Goal: Find specific page/section: Find specific page/section

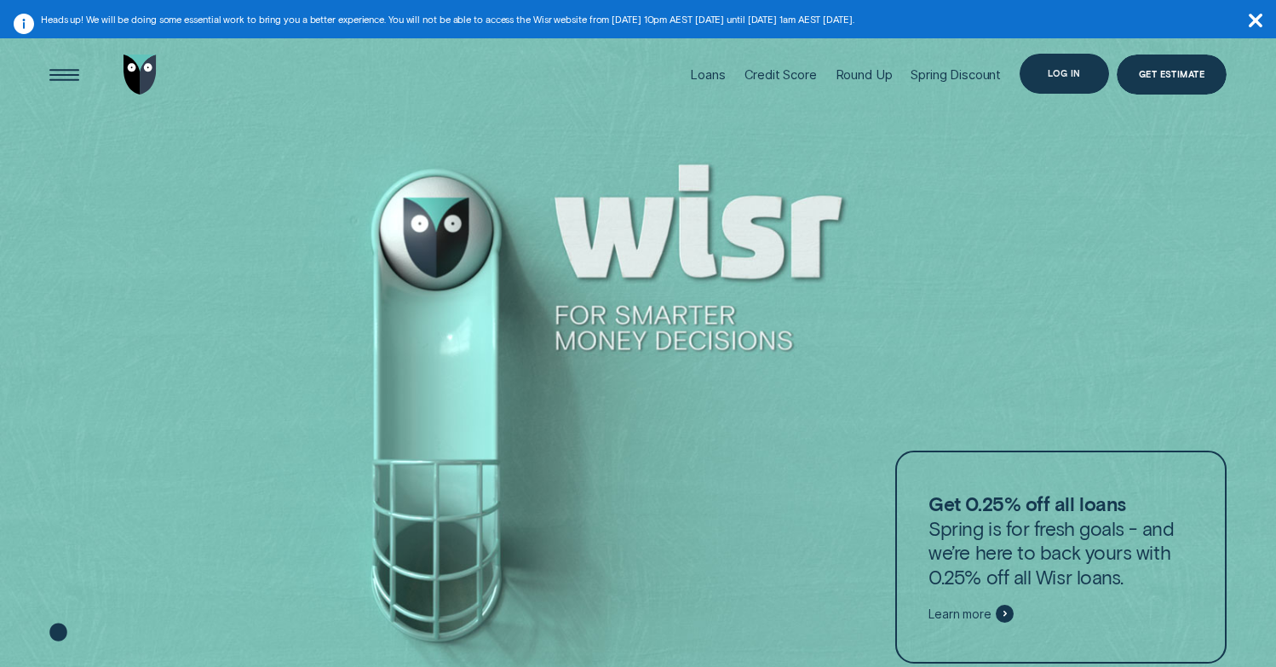
click at [1079, 84] on div "Log in" at bounding box center [1064, 74] width 89 height 40
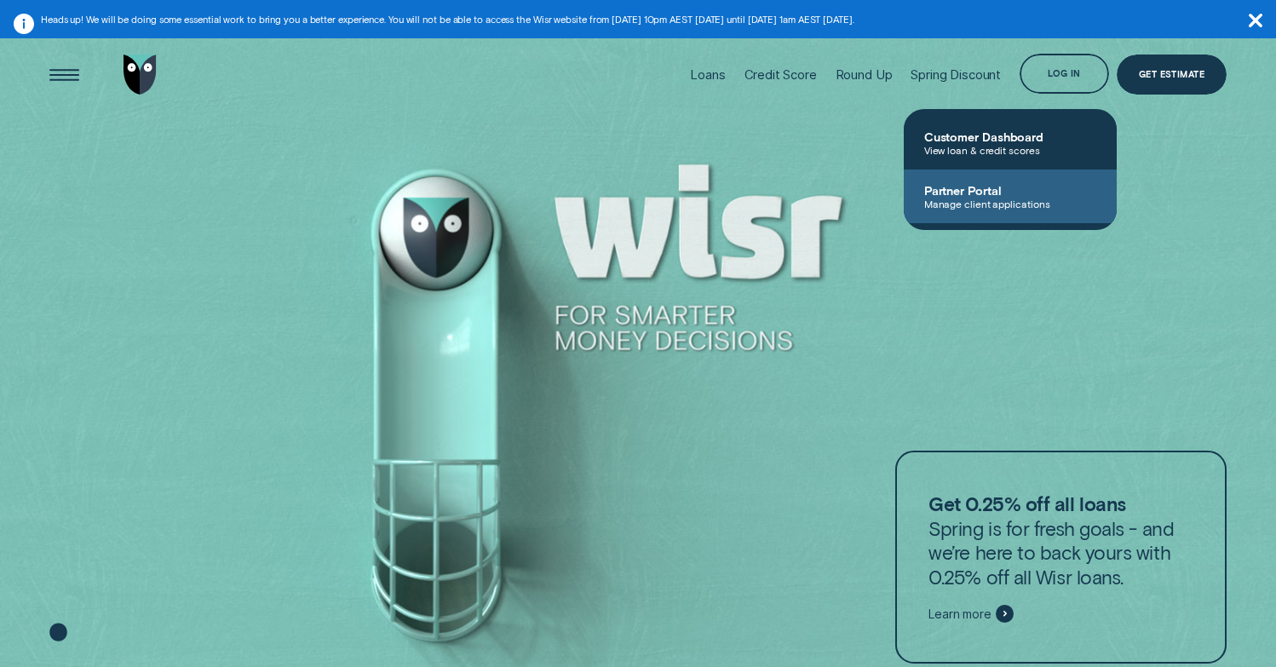
click at [991, 209] on span "Manage client applications" at bounding box center [1011, 204] width 172 height 12
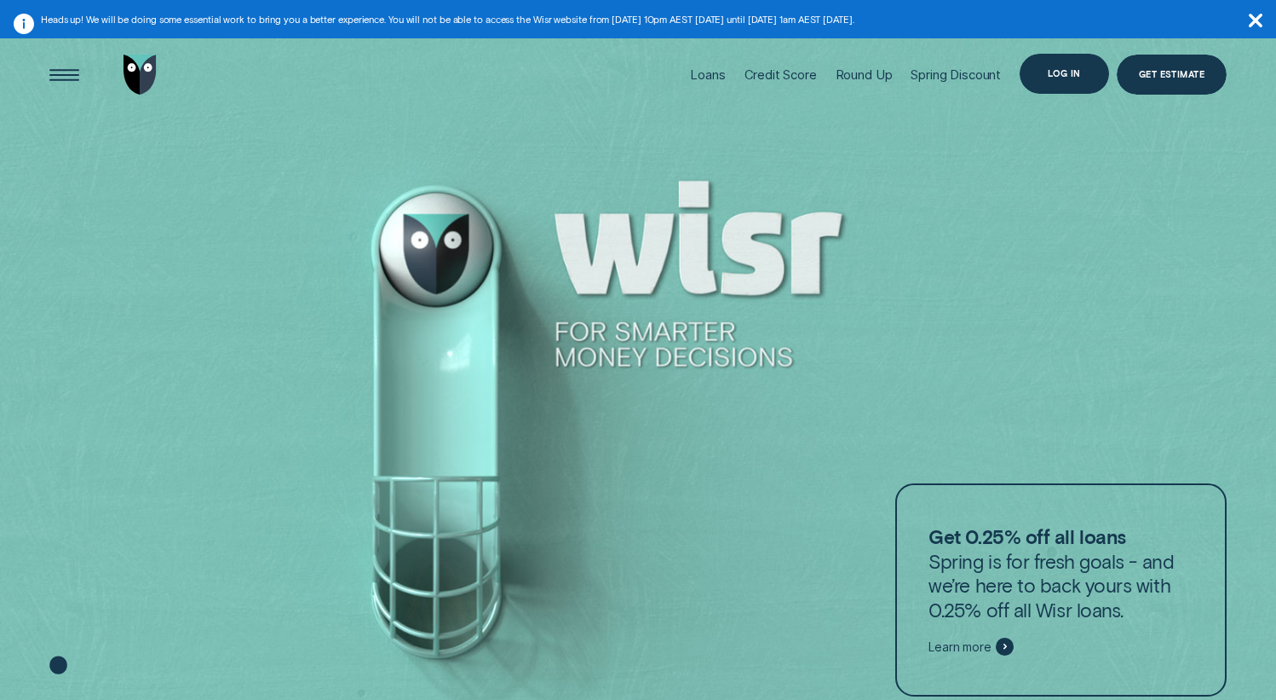
click at [1052, 78] on div "Log in" at bounding box center [1064, 74] width 33 height 8
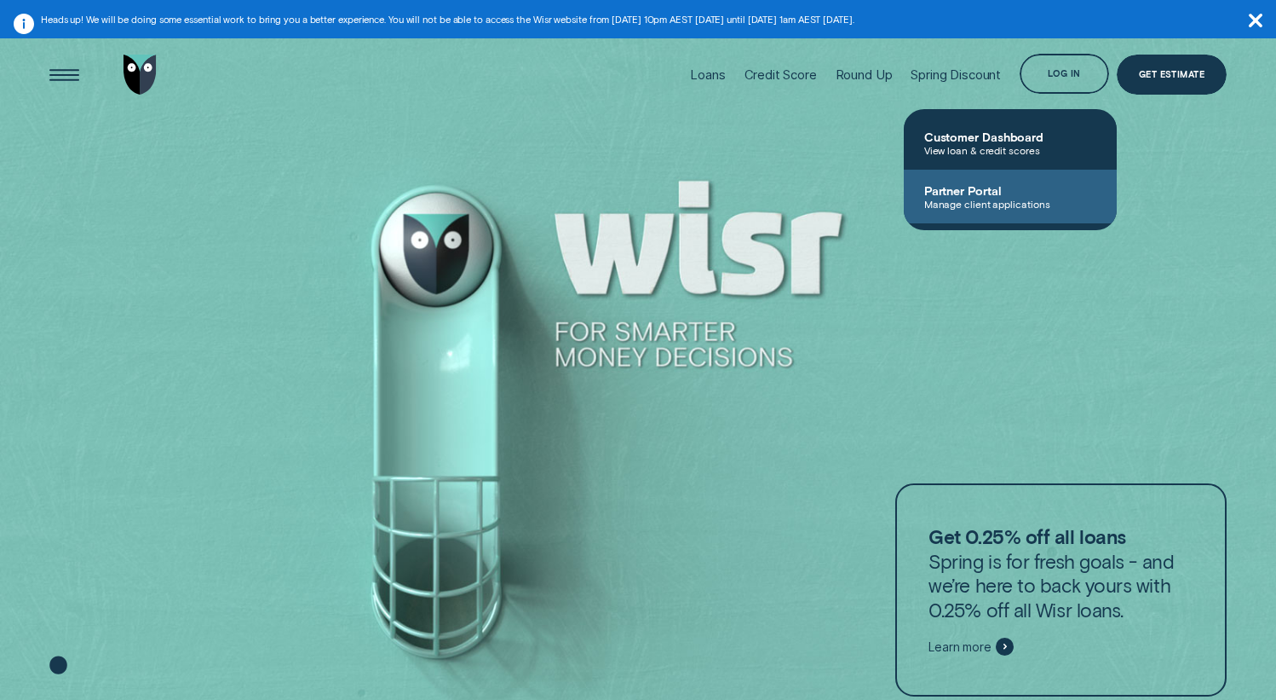
click at [973, 210] on link "Partner Portal Manage client applications" at bounding box center [1010, 197] width 213 height 54
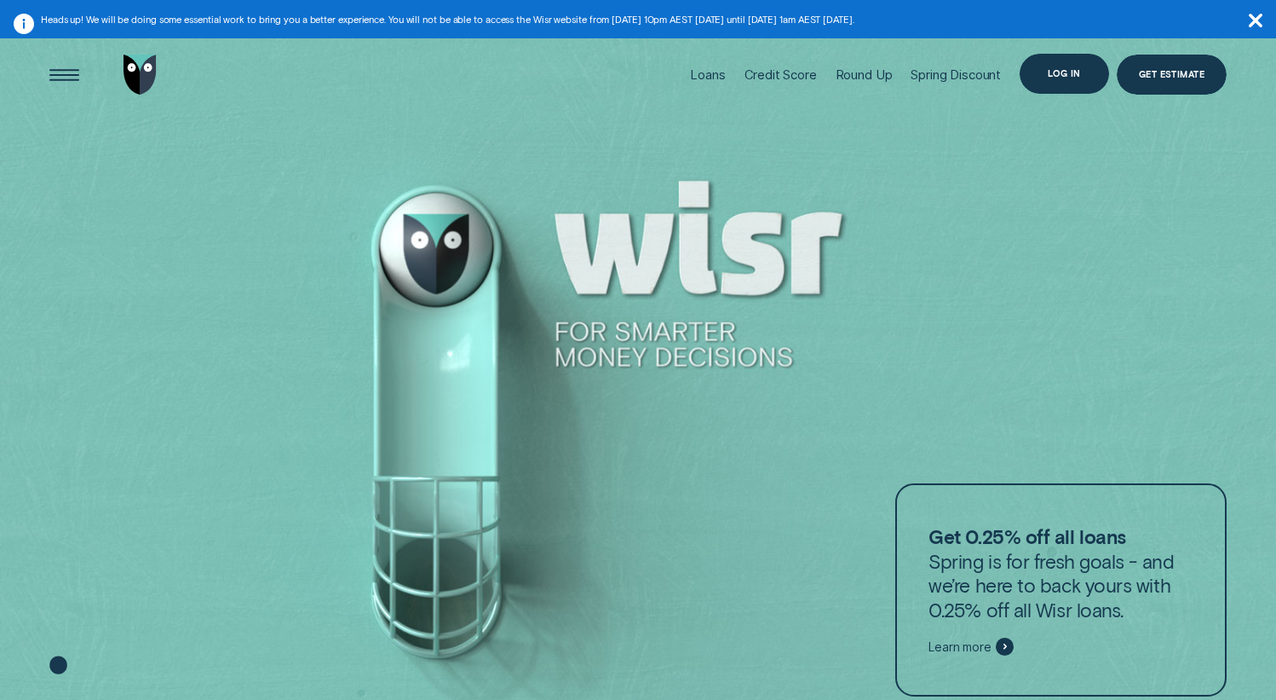
click at [1067, 76] on div "Log in" at bounding box center [1064, 74] width 33 height 8
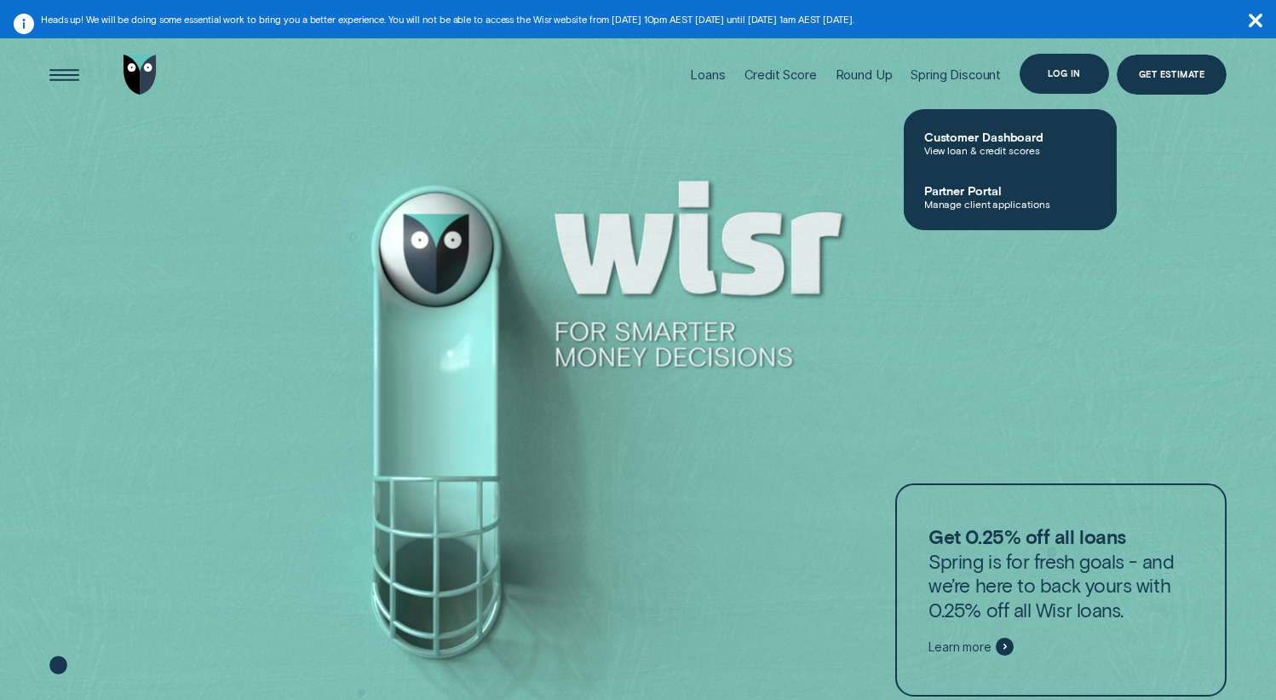
click at [1047, 67] on div "Log in" at bounding box center [1064, 74] width 89 height 40
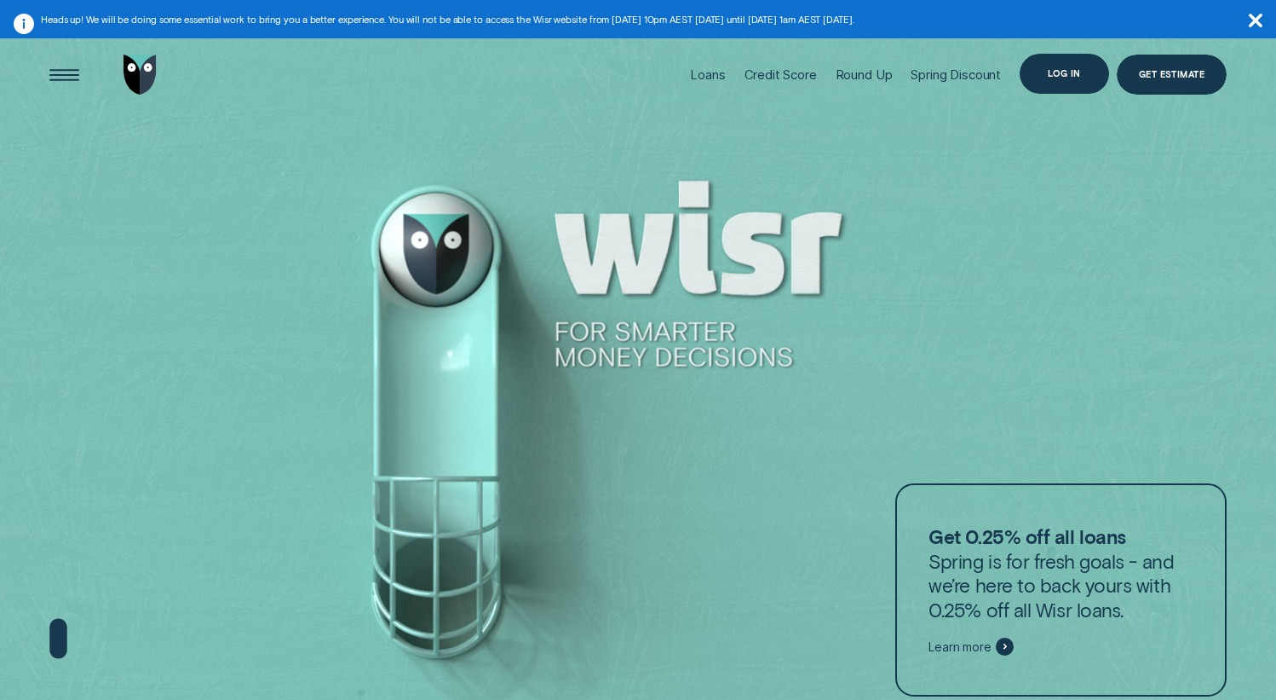
click at [1048, 75] on div "Log in" at bounding box center [1064, 74] width 33 height 8
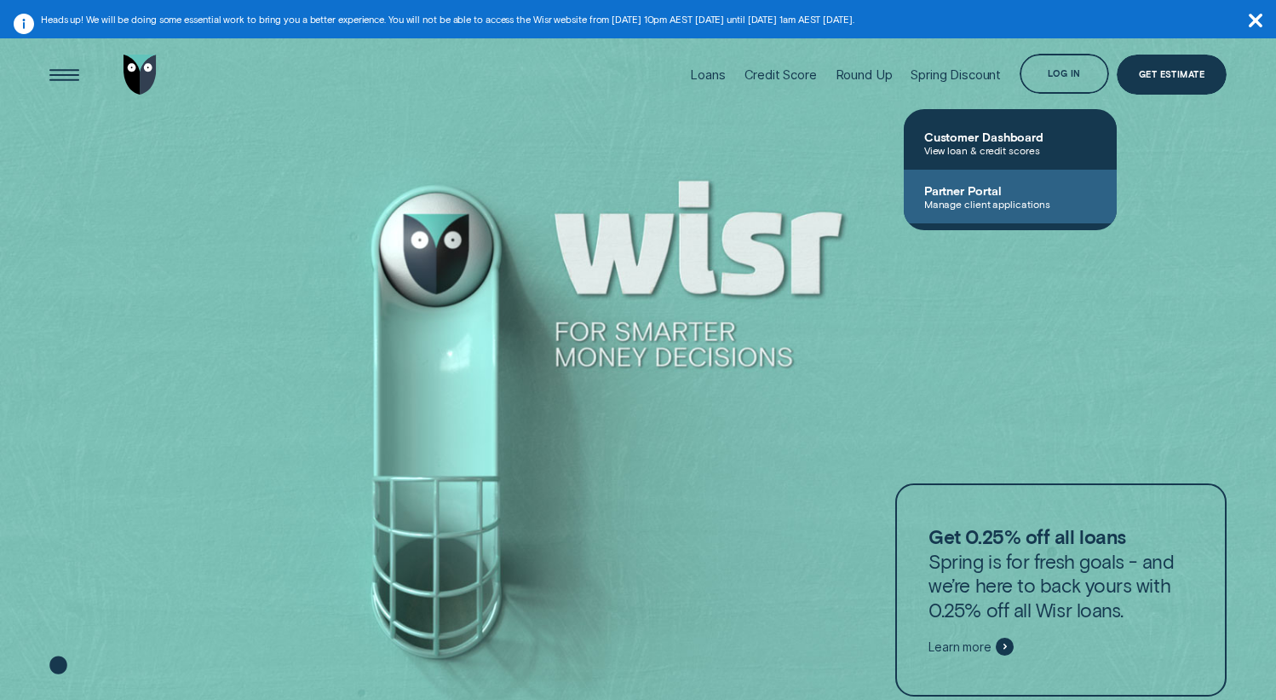
click at [996, 203] on span "Manage client applications" at bounding box center [1011, 204] width 172 height 12
